Goal: Task Accomplishment & Management: Manage account settings

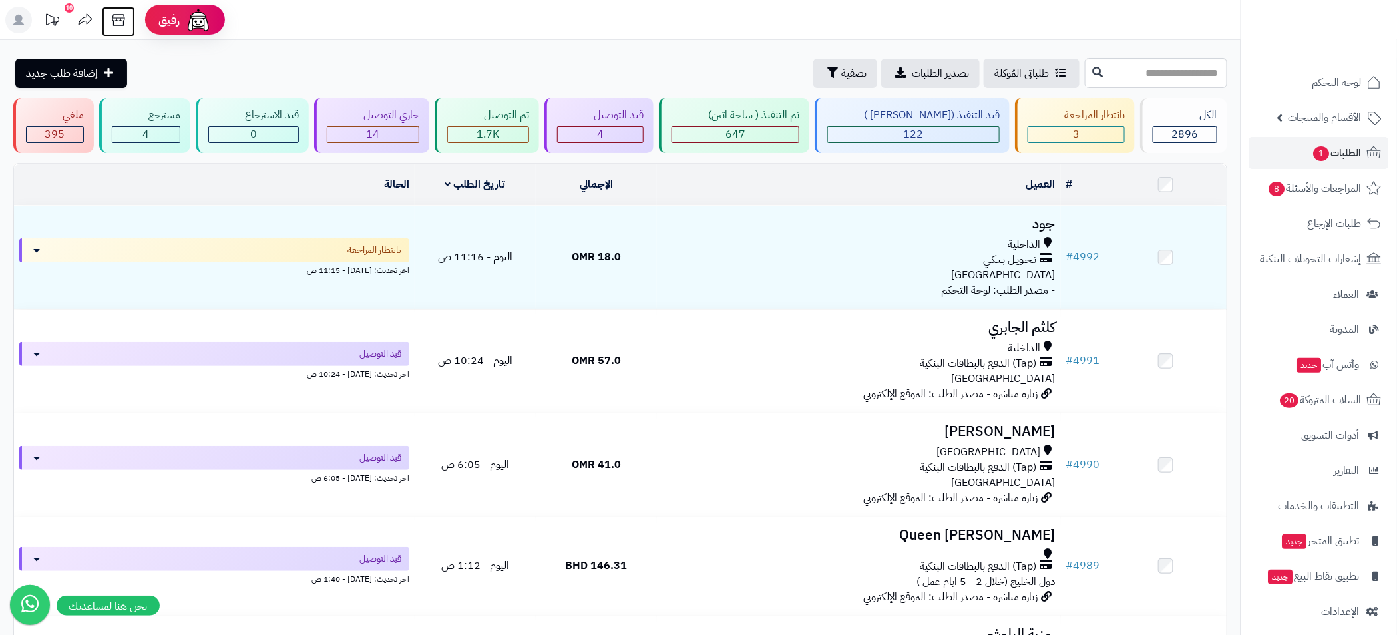
click at [128, 14] on icon at bounding box center [118, 20] width 27 height 27
click at [116, 17] on icon at bounding box center [118, 20] width 27 height 27
click at [1358, 144] on span "الطلبات 1" at bounding box center [1336, 153] width 49 height 19
click at [115, 19] on icon at bounding box center [118, 20] width 27 height 27
click at [128, 25] on icon at bounding box center [118, 20] width 27 height 27
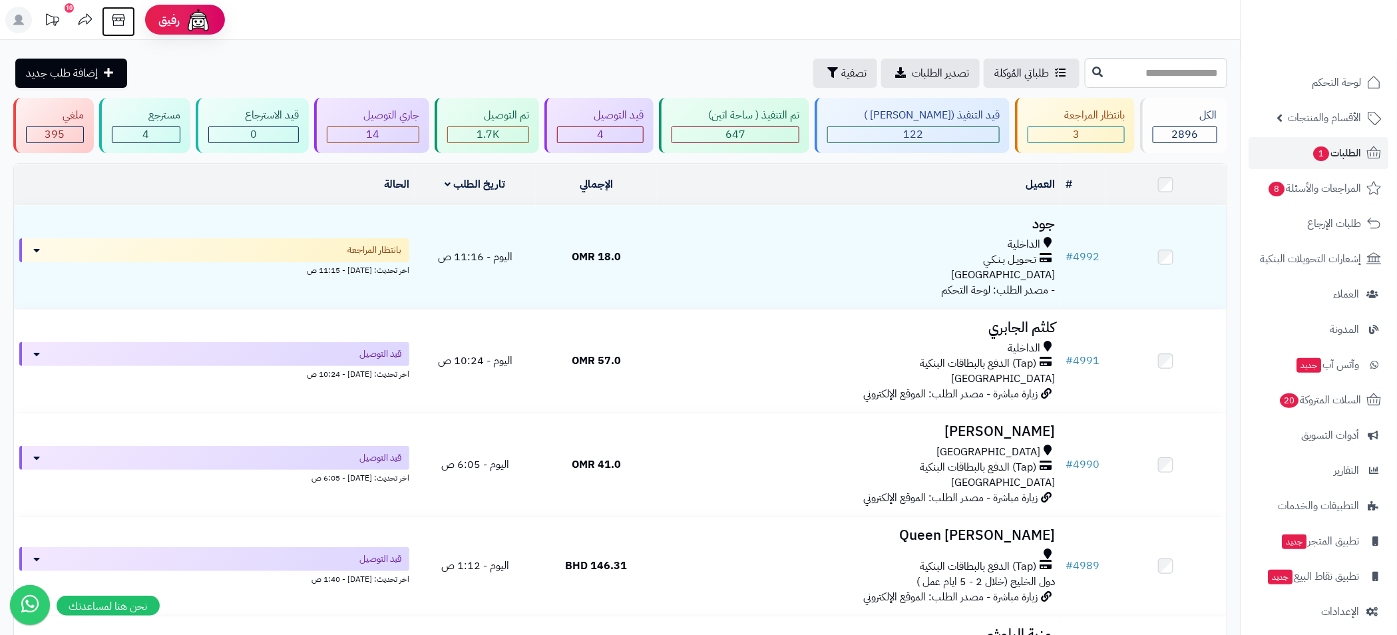
click at [110, 23] on icon at bounding box center [118, 20] width 27 height 27
click at [1342, 154] on span "الطلبات 1" at bounding box center [1336, 153] width 49 height 19
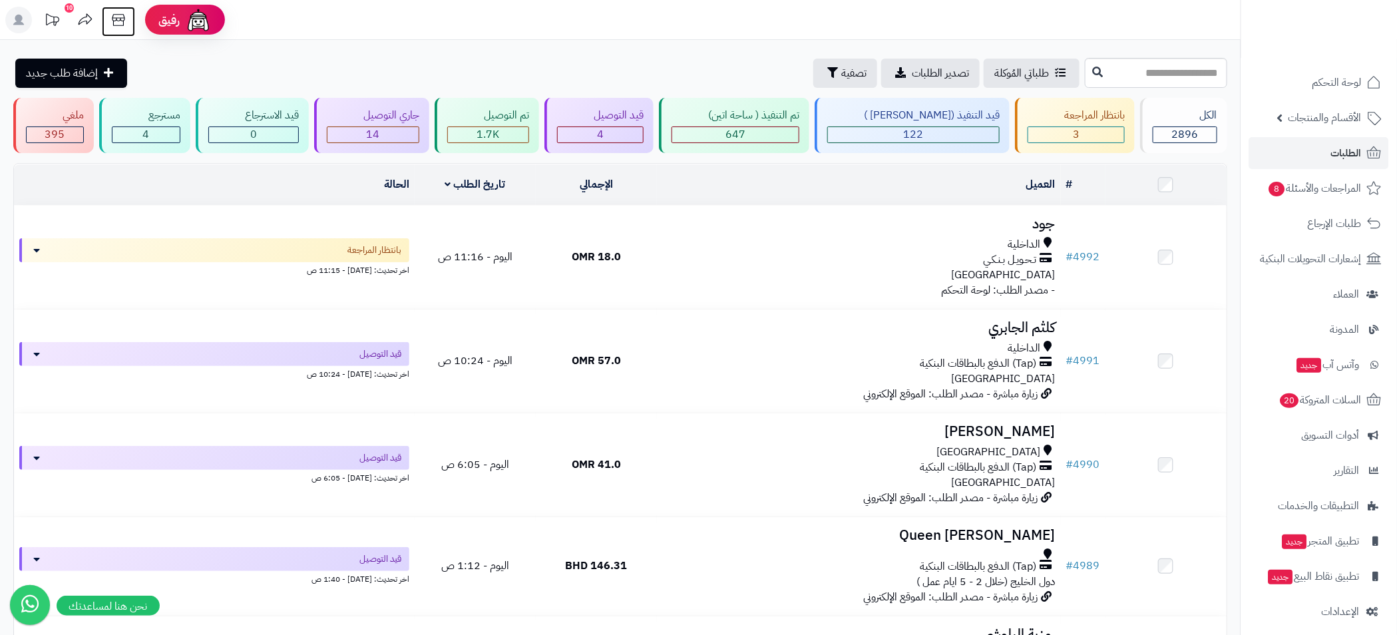
click at [124, 29] on icon at bounding box center [118, 20] width 27 height 27
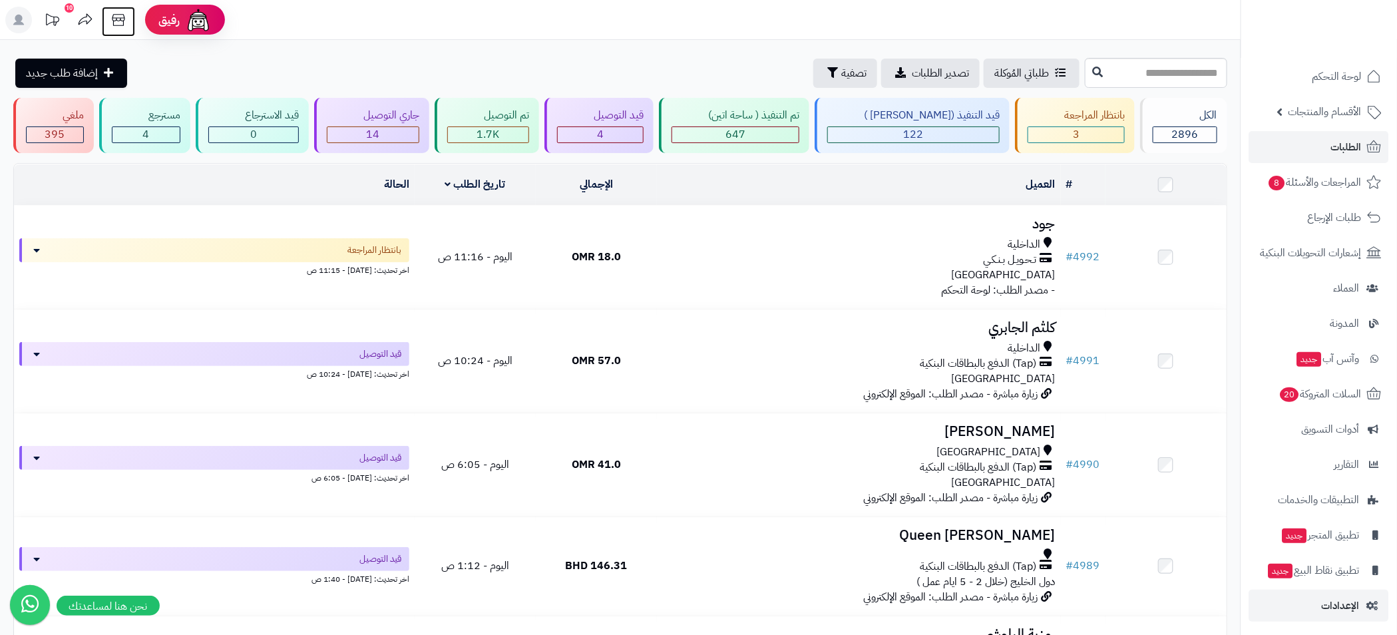
scroll to position [9, 0]
click at [1343, 603] on span "الإعدادات" at bounding box center [1340, 603] width 38 height 19
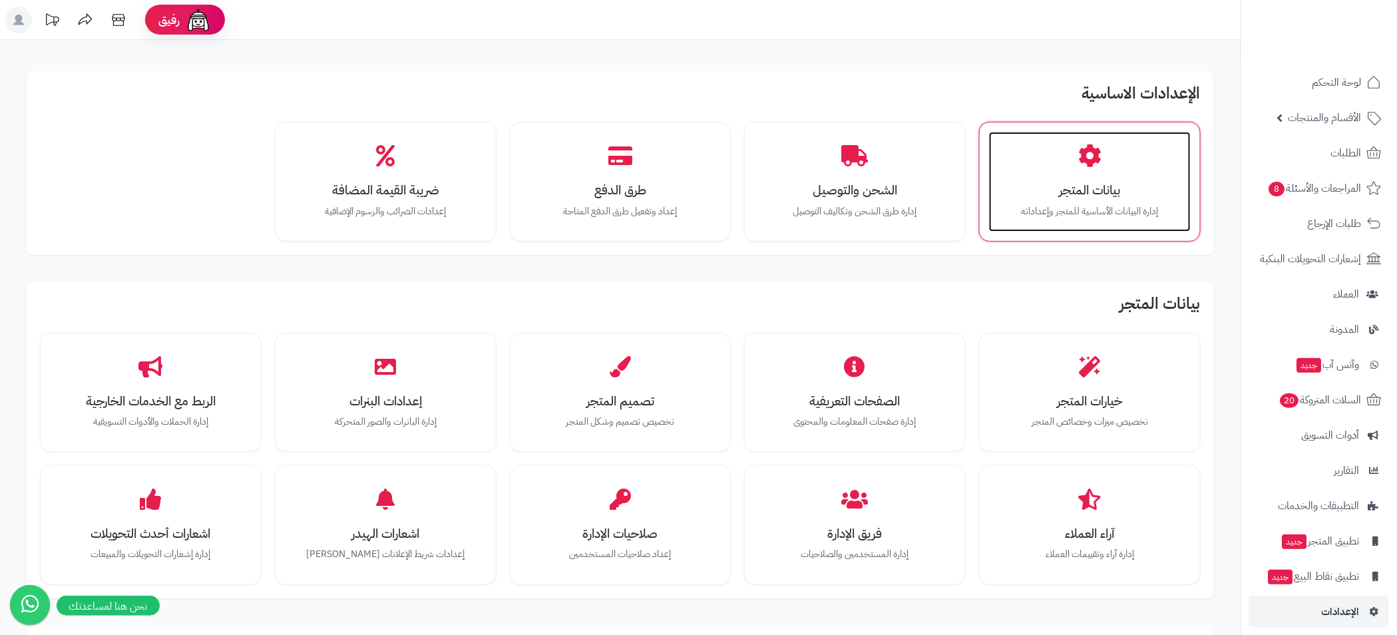
click at [1101, 179] on div "بيانات المتجر إدارة البيانات الأساسية للمتجر وإعداداته" at bounding box center [1090, 182] width 202 height 100
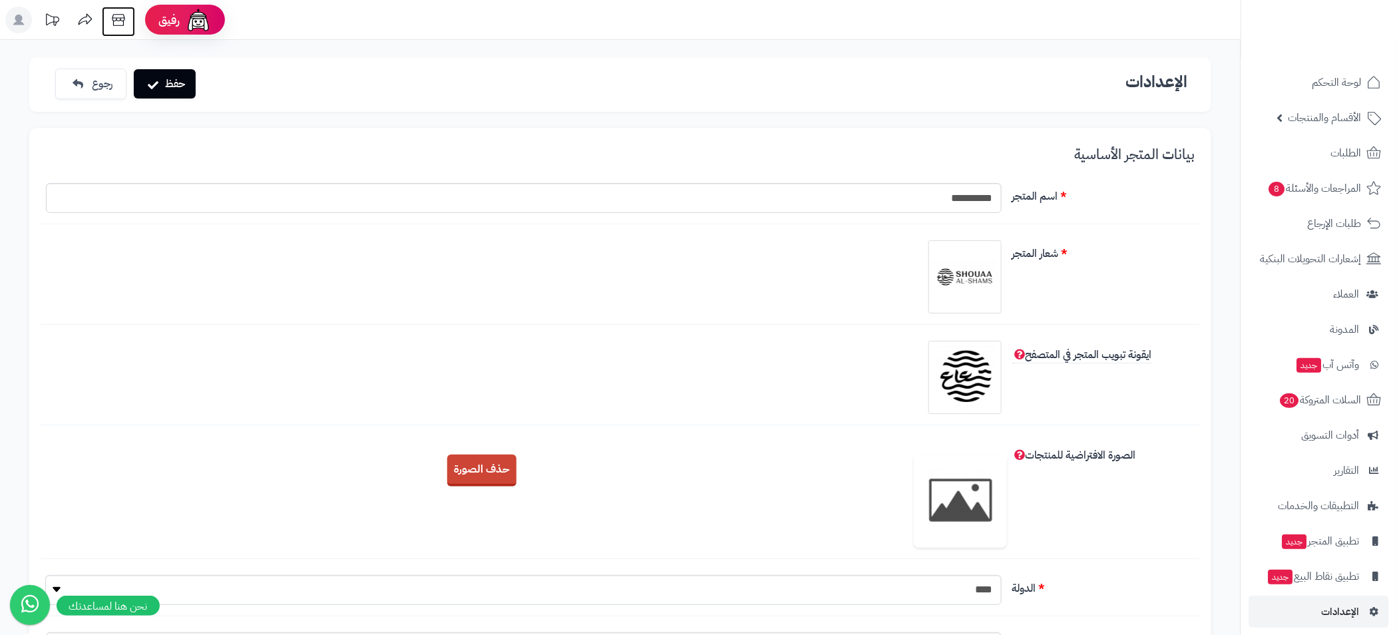
click at [116, 13] on icon at bounding box center [118, 20] width 27 height 27
click at [113, 19] on icon at bounding box center [118, 20] width 27 height 27
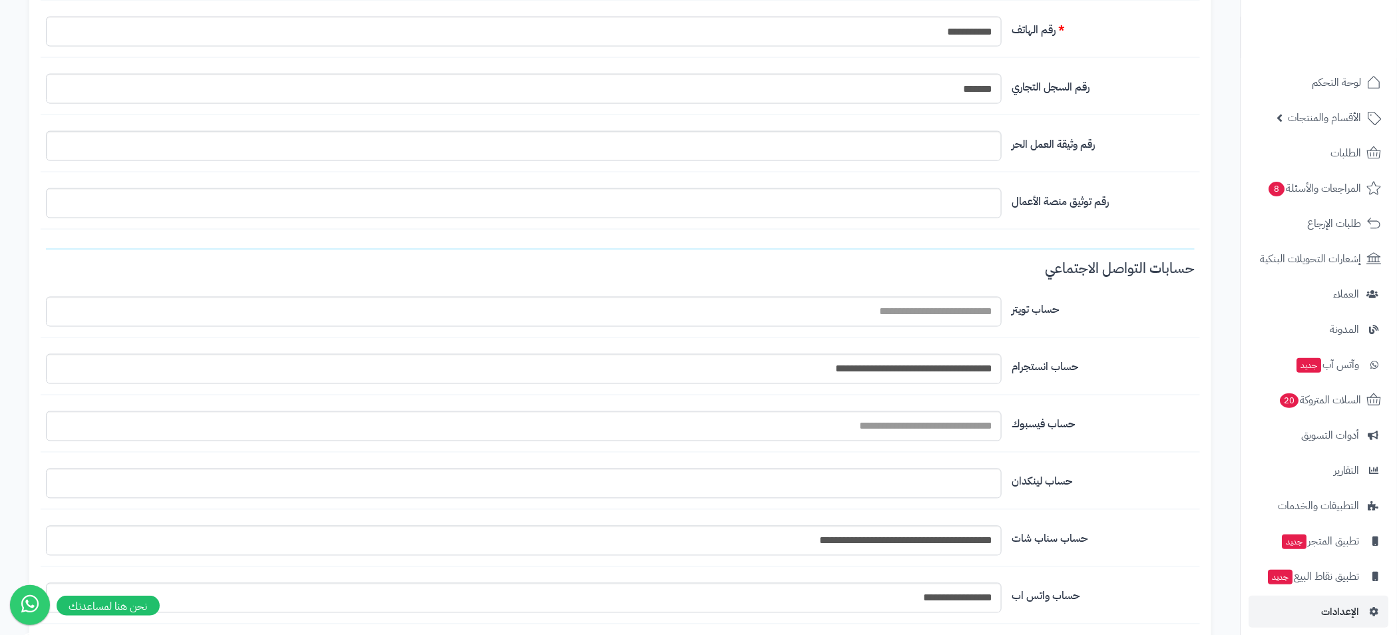
scroll to position [824, 0]
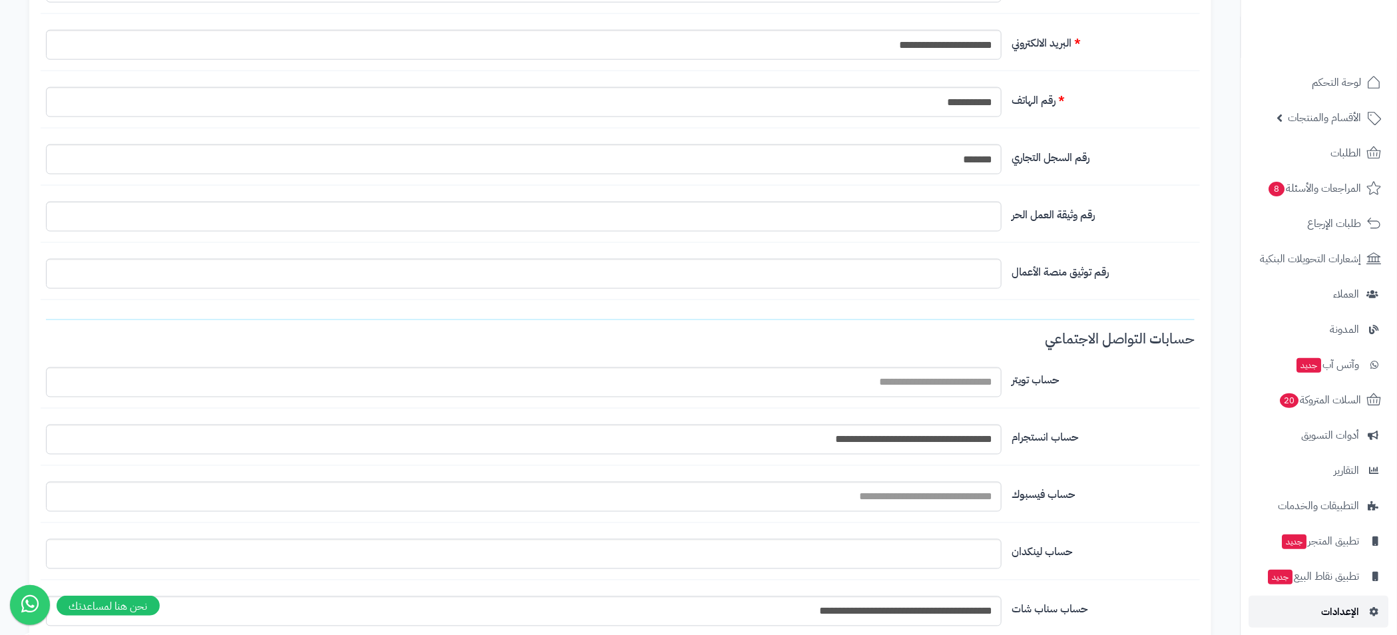
click at [1335, 606] on span "الإعدادات" at bounding box center [1340, 611] width 38 height 19
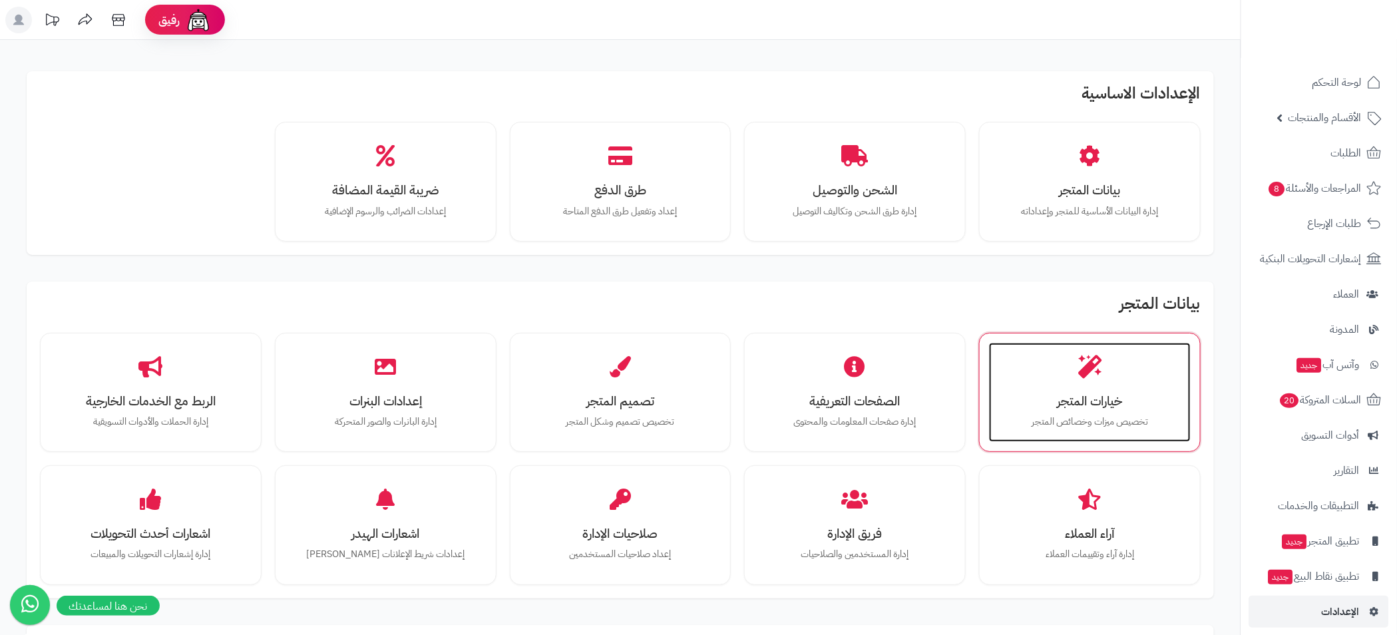
click at [1080, 377] on icon at bounding box center [1089, 366] width 23 height 23
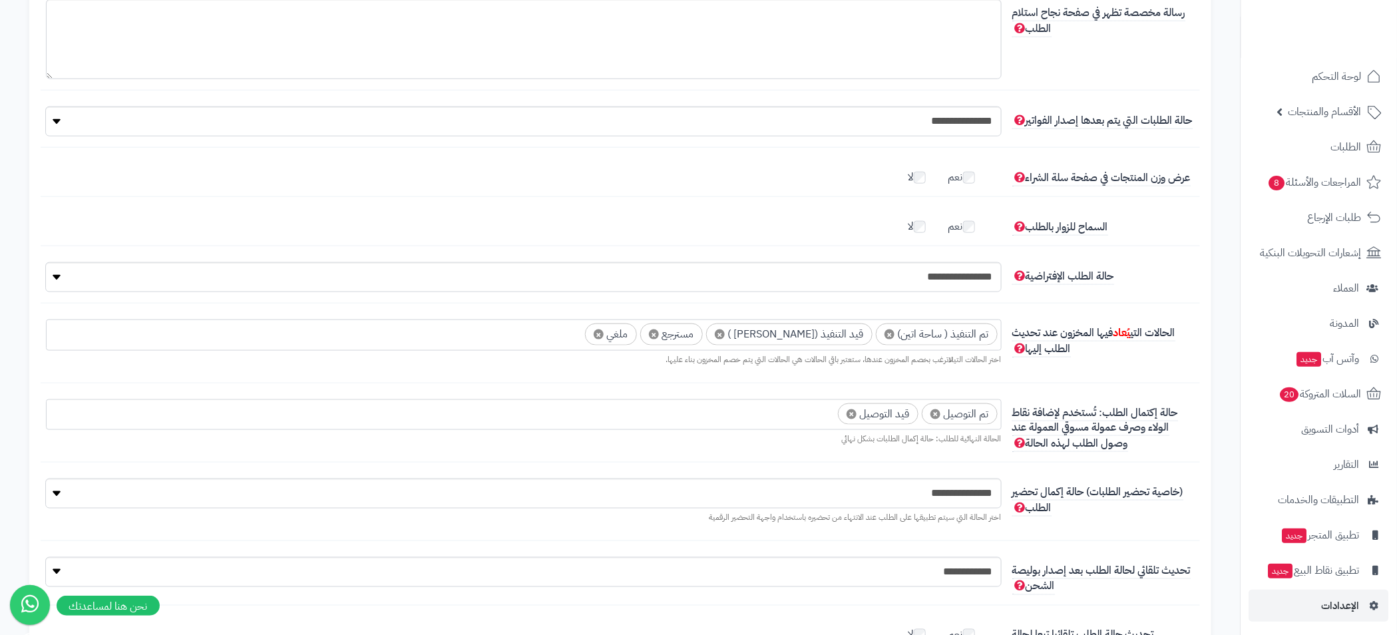
scroll to position [9, 0]
click at [1337, 601] on span "الإعدادات" at bounding box center [1340, 603] width 38 height 19
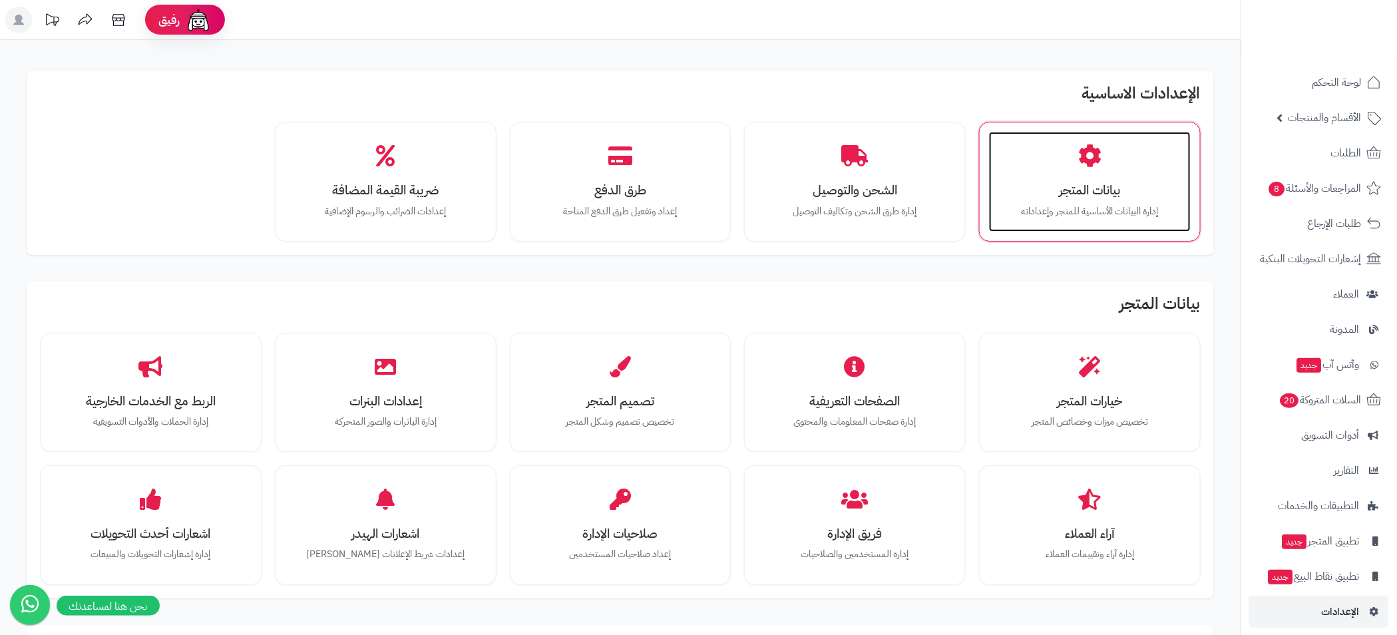
click at [1100, 152] on icon at bounding box center [1089, 155] width 23 height 23
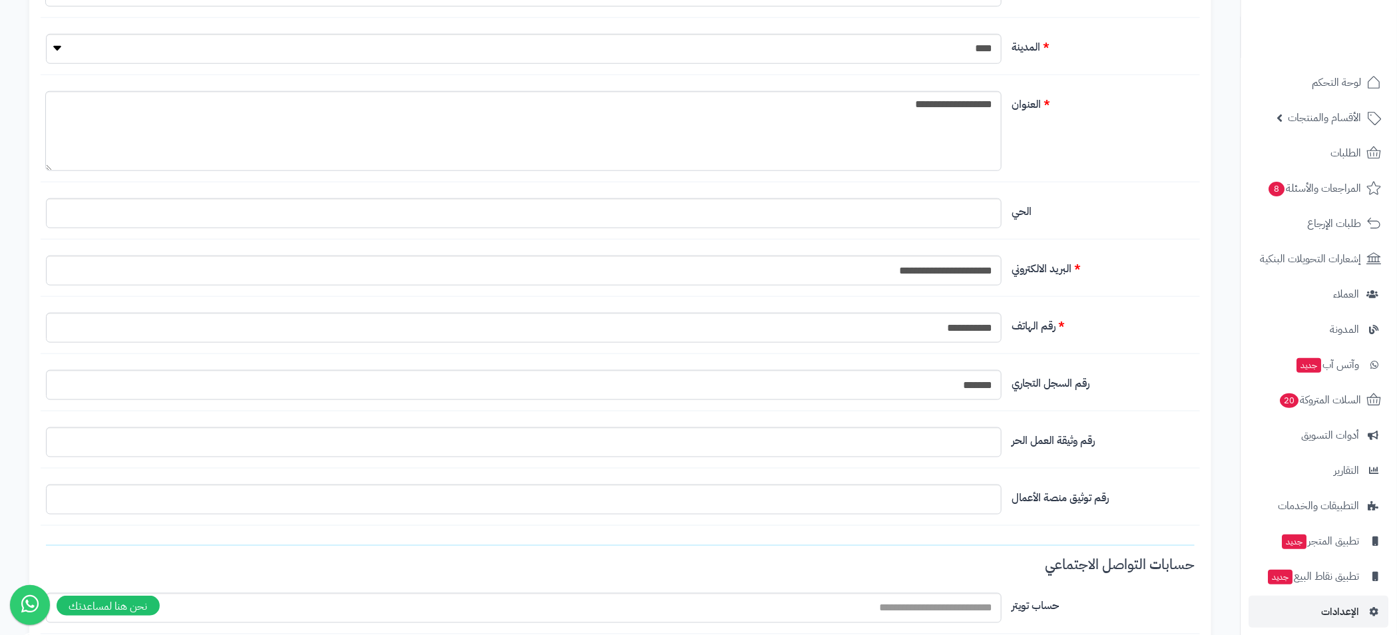
scroll to position [599, 0]
click at [937, 268] on input "**********" at bounding box center [523, 270] width 955 height 30
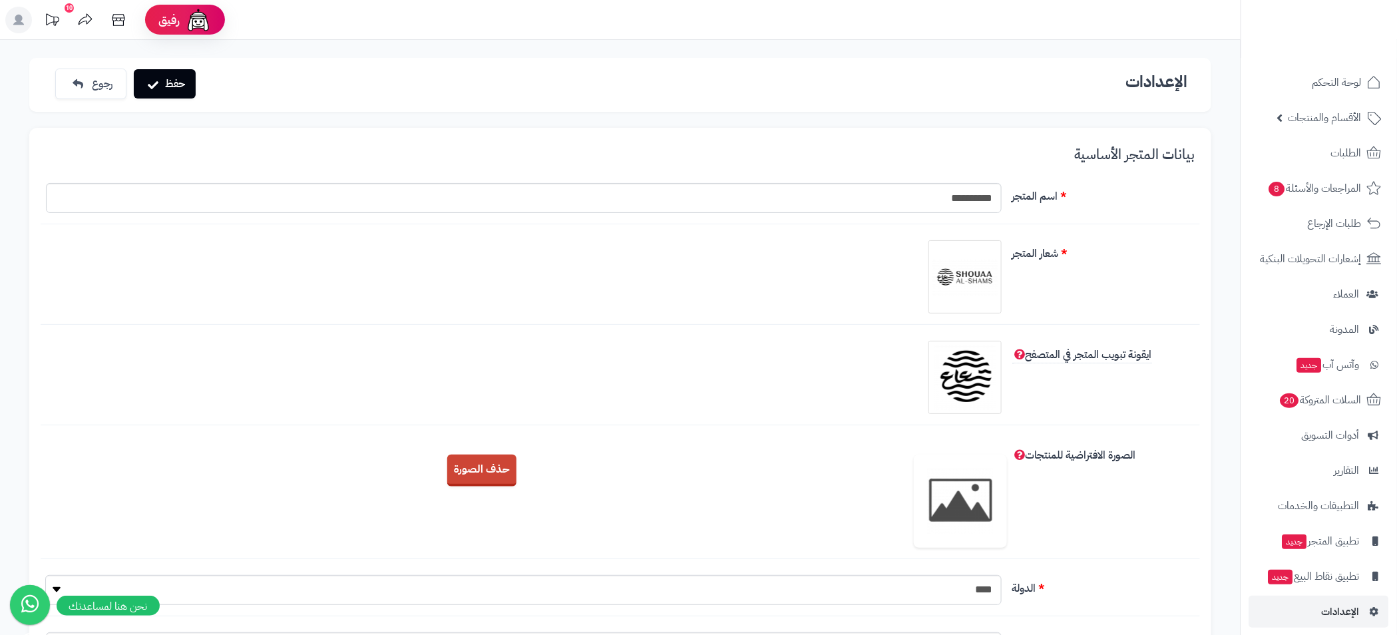
scroll to position [299, 0]
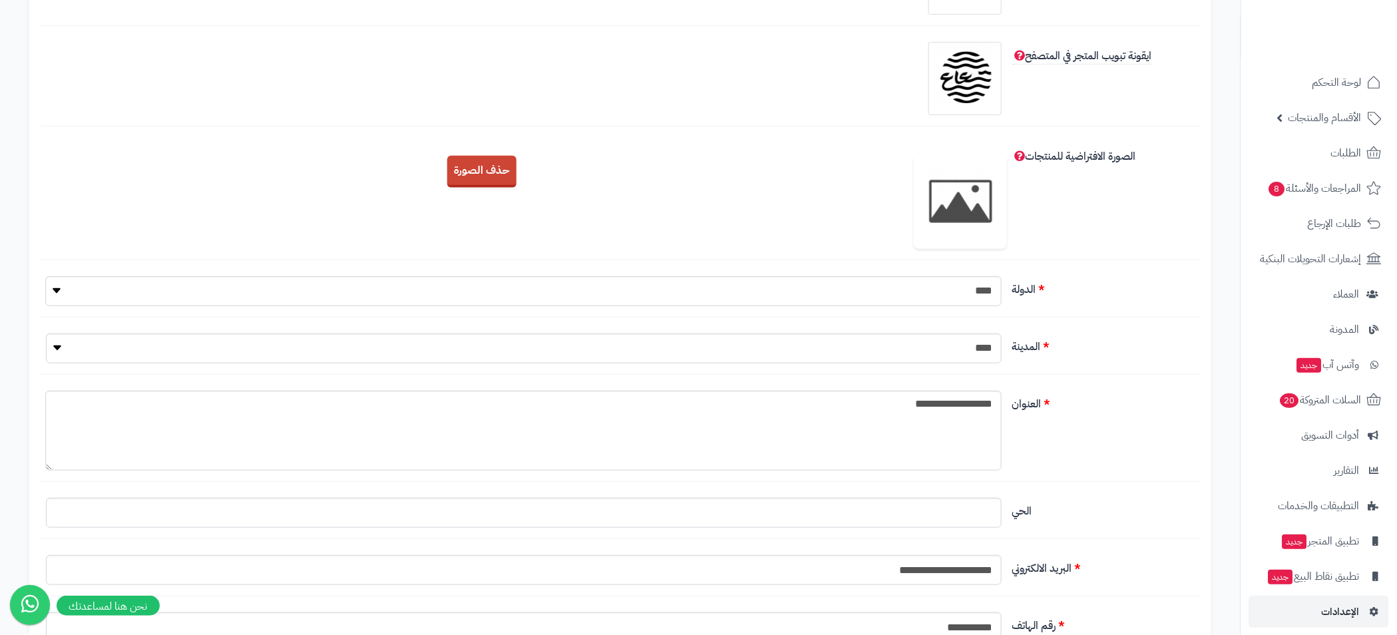
click at [969, 203] on img at bounding box center [960, 202] width 93 height 93
click at [1017, 155] on span "الصورة الافتراضية للمنتجات" at bounding box center [1074, 156] width 124 height 16
click at [1063, 154] on span "الصورة الافتراضية للمنتجات" at bounding box center [1074, 156] width 124 height 16
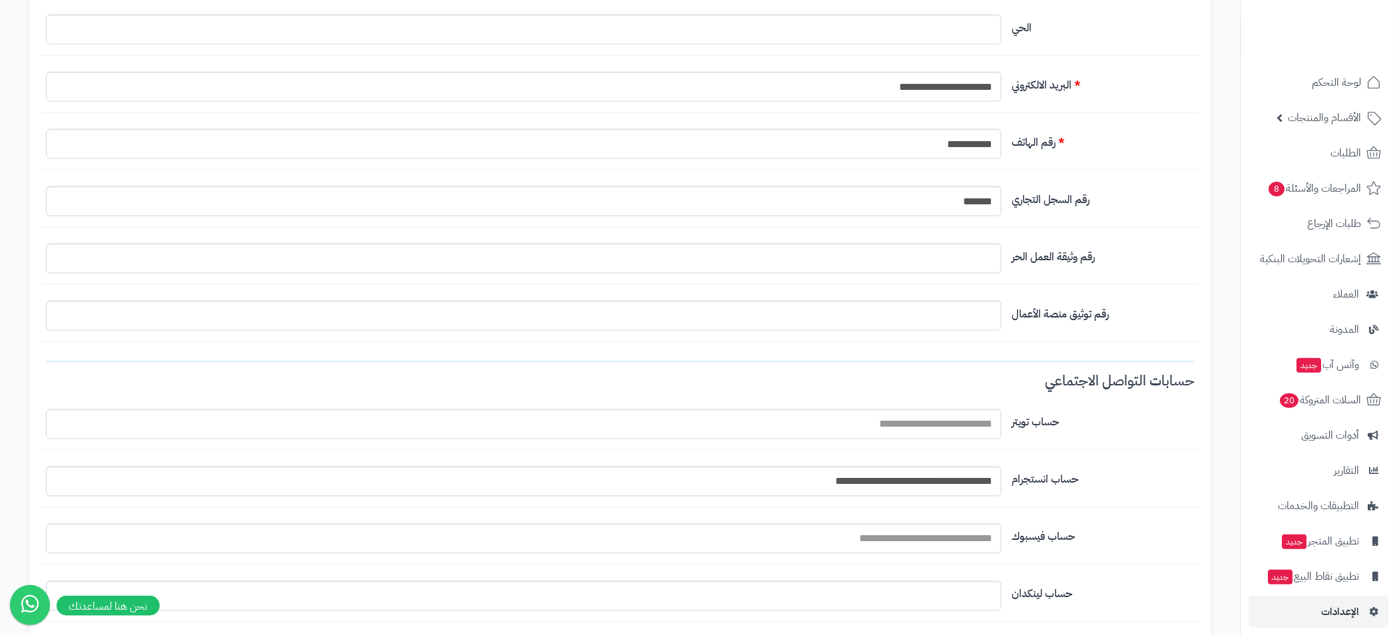
scroll to position [0, 0]
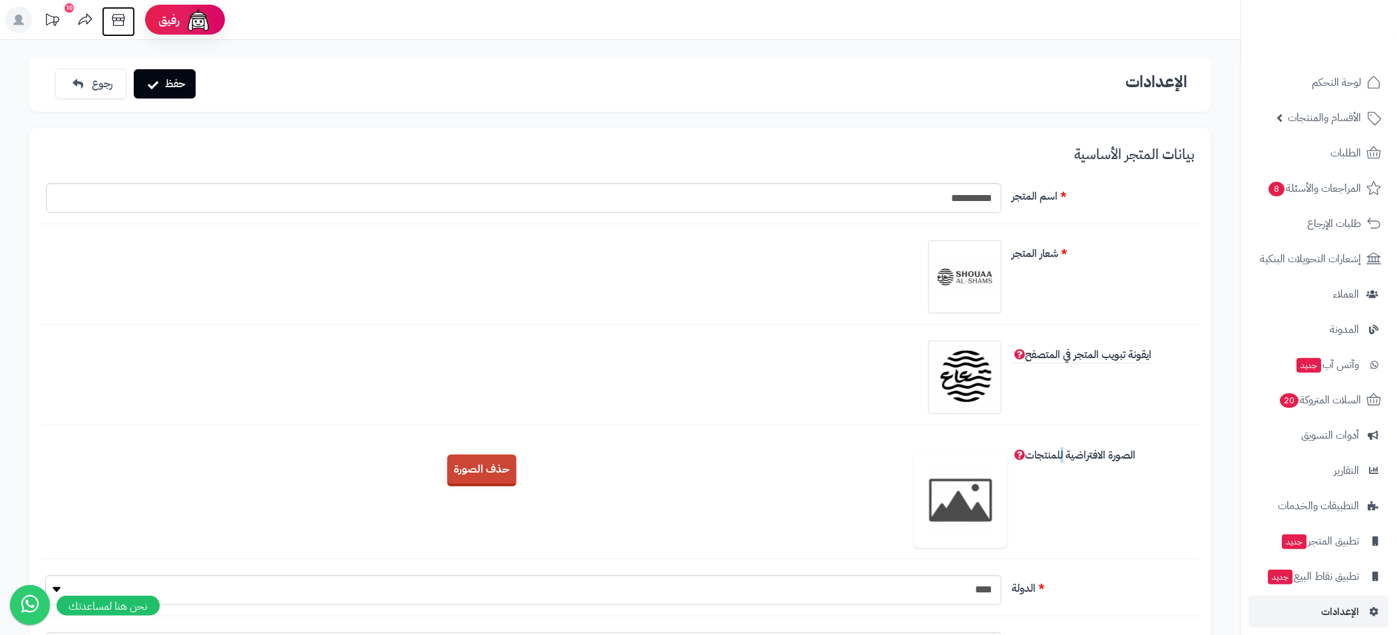
click at [118, 15] on icon at bounding box center [118, 20] width 27 height 27
click at [117, 25] on icon at bounding box center [118, 20] width 13 height 12
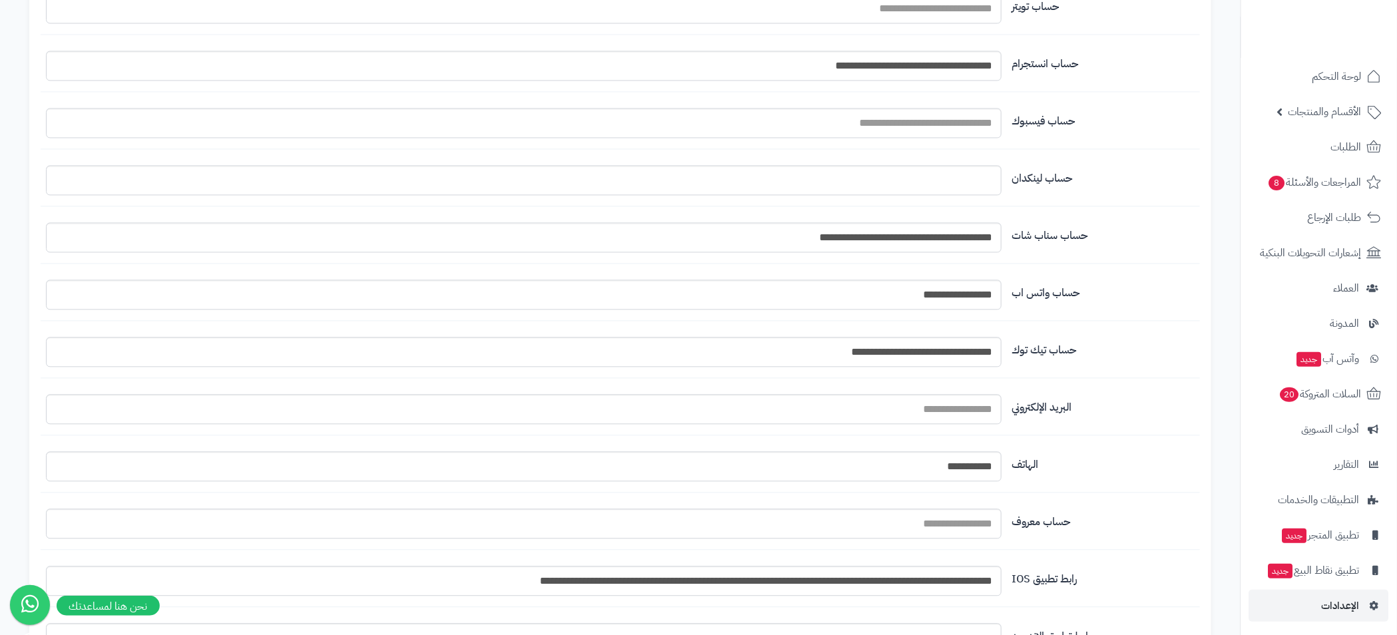
scroll to position [9, 0]
click at [1348, 612] on link "الإعدادات" at bounding box center [1319, 603] width 140 height 32
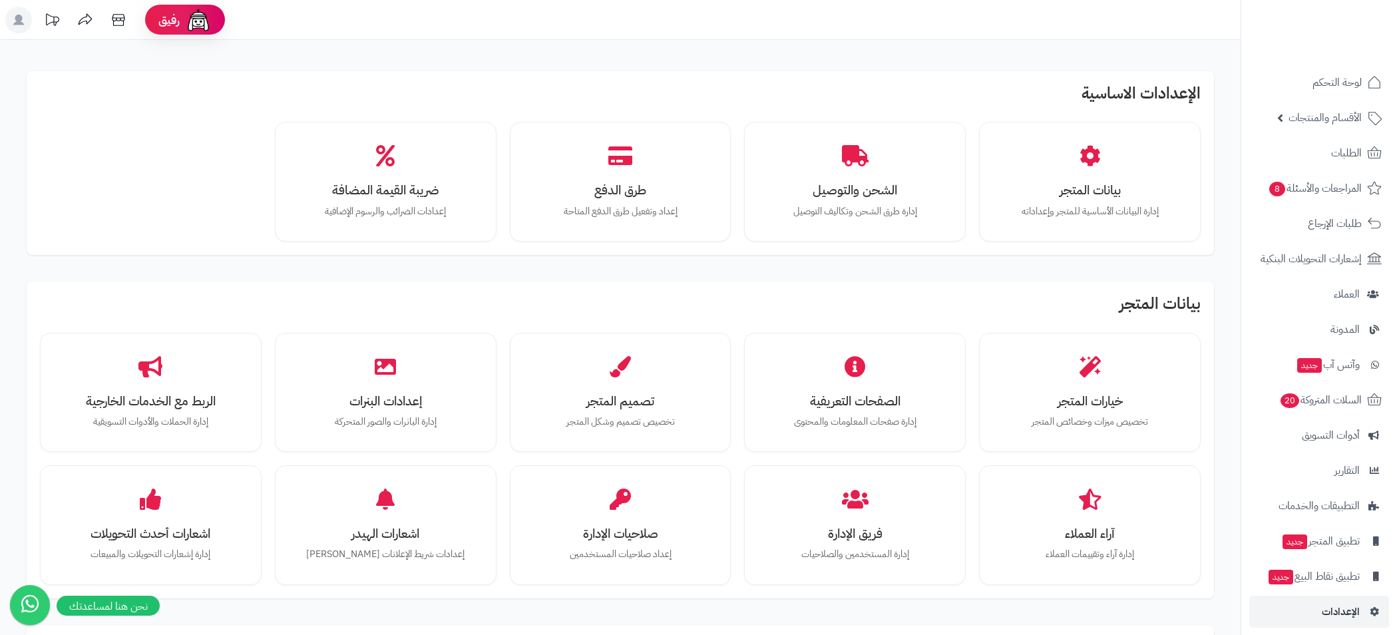
scroll to position [812, 0]
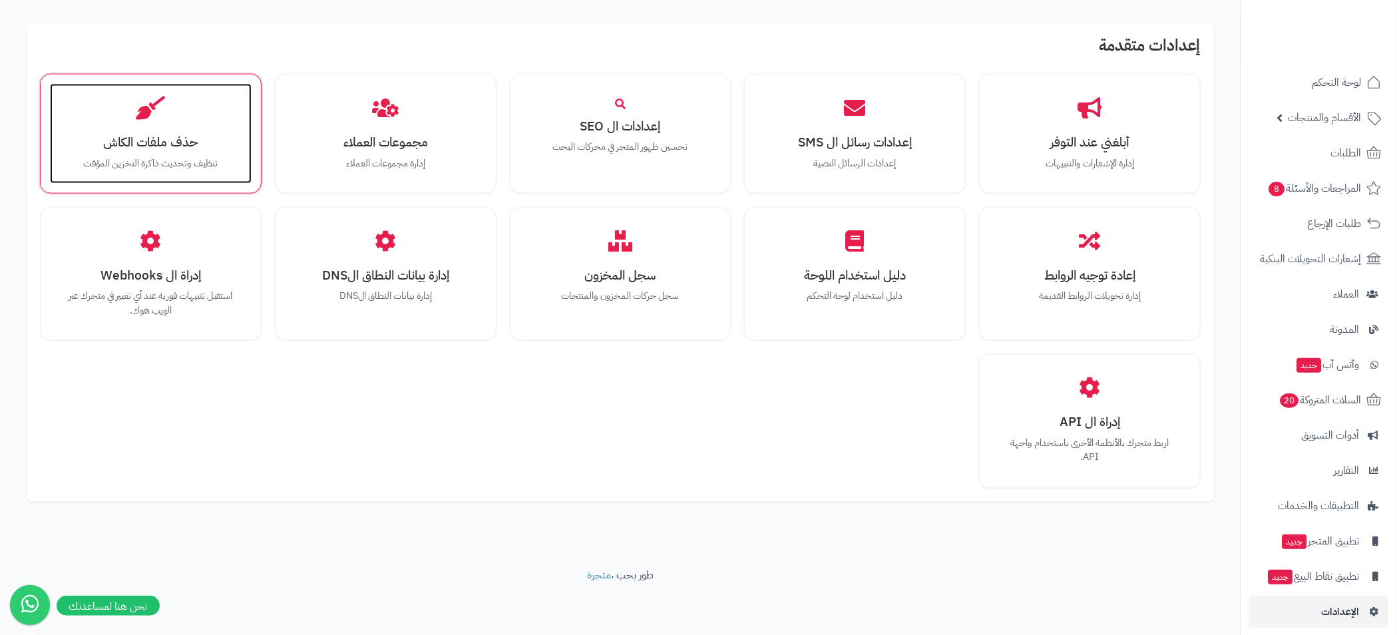
click at [180, 158] on p "تنظيف وتحديث ذاكرة التخزين المؤقت" at bounding box center [150, 163] width 175 height 15
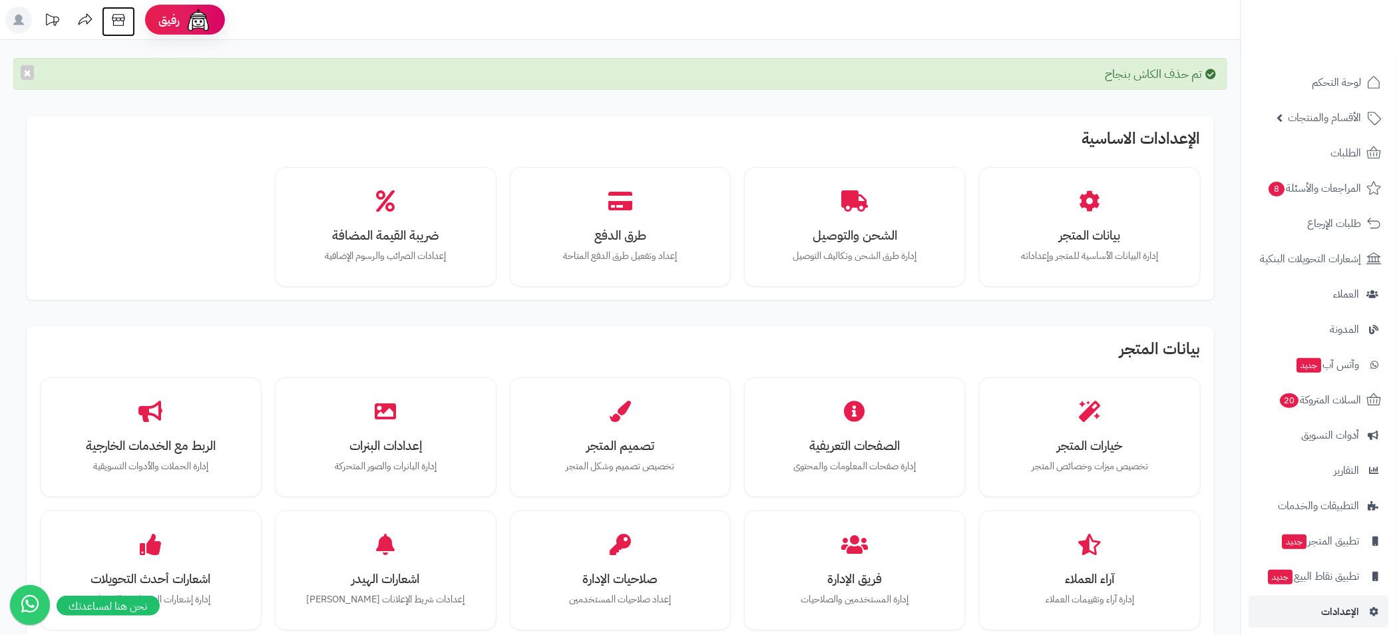
click at [122, 17] on icon at bounding box center [118, 20] width 27 height 27
